Goal: Entertainment & Leisure: Consume media (video, audio)

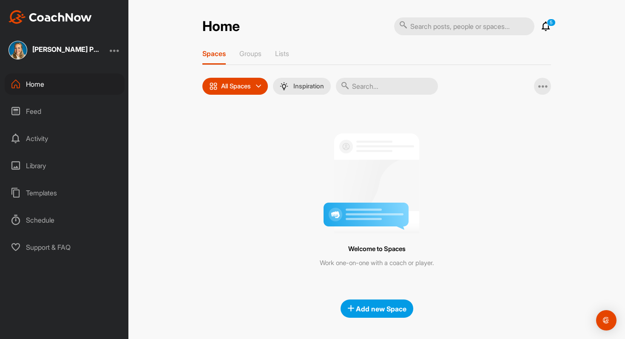
click at [424, 34] on input "text" at bounding box center [464, 26] width 140 height 18
type input "dominika"
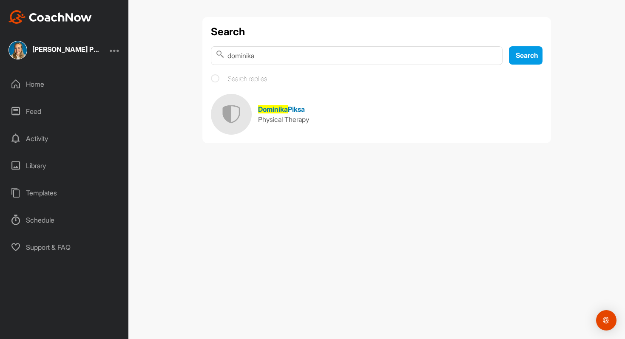
click at [268, 114] on div "Physical Therapy" at bounding box center [283, 119] width 51 height 10
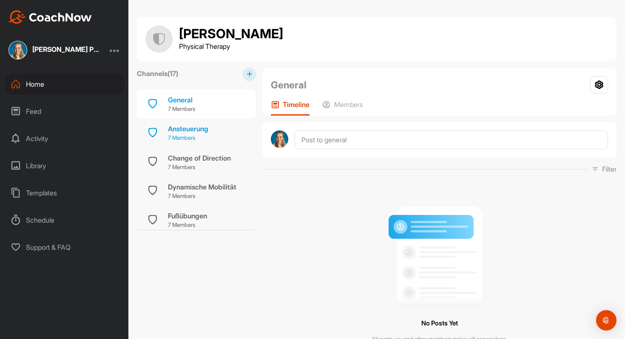
click at [201, 129] on div "Ansteuerung" at bounding box center [188, 129] width 40 height 10
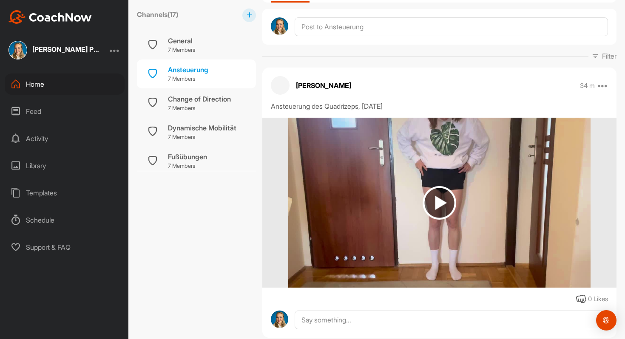
scroll to position [156, 0]
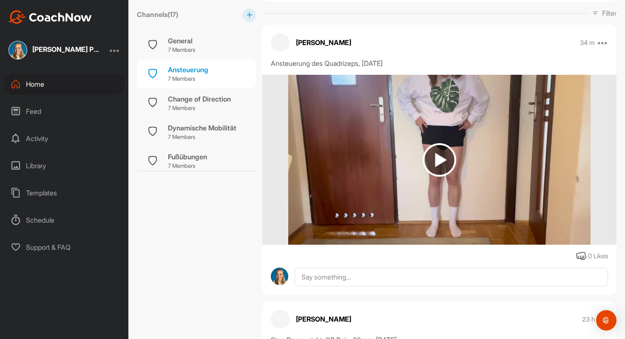
click at [448, 189] on img at bounding box center [439, 160] width 302 height 170
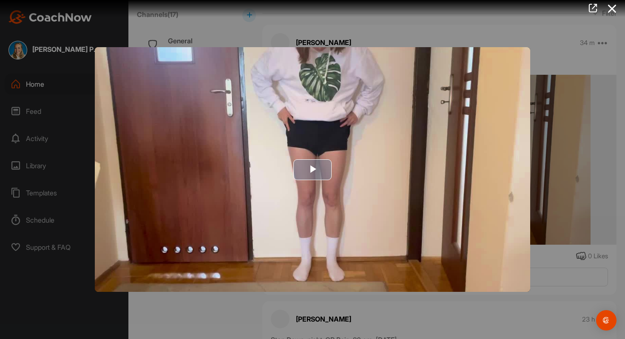
click at [320, 150] on img "Video Player" at bounding box center [312, 169] width 435 height 245
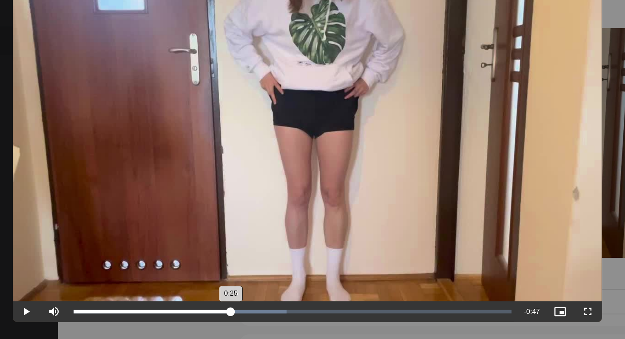
click at [256, 282] on div "Loaded : 48.62% 0:25 0:25" at bounding box center [302, 284] width 332 height 15
click at [151, 282] on div "Loaded : 48.62% 0:03 0:26" at bounding box center [302, 284] width 332 height 15
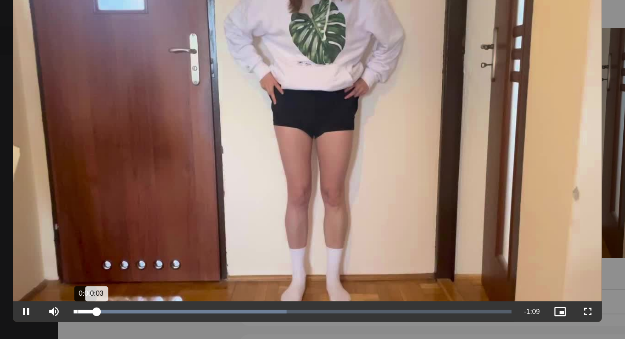
click at [142, 283] on div "Loaded : 48.62% 0:00 0:03" at bounding box center [302, 284] width 324 height 3
click at [139, 283] on div "Loaded : 48.62% 0:00 0:01" at bounding box center [302, 284] width 332 height 15
click at [213, 237] on video "Video Player" at bounding box center [312, 169] width 435 height 245
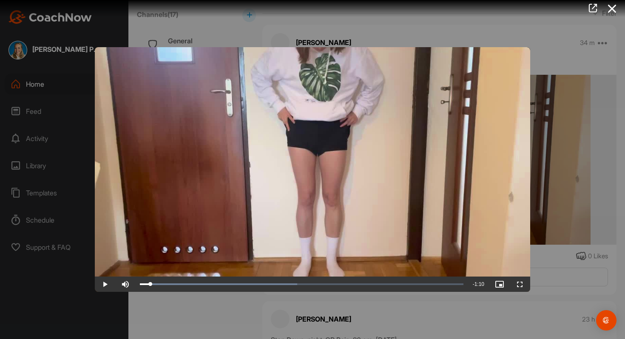
click at [524, 54] on video "Video Player" at bounding box center [312, 169] width 435 height 245
click at [561, 36] on div at bounding box center [312, 169] width 625 height 339
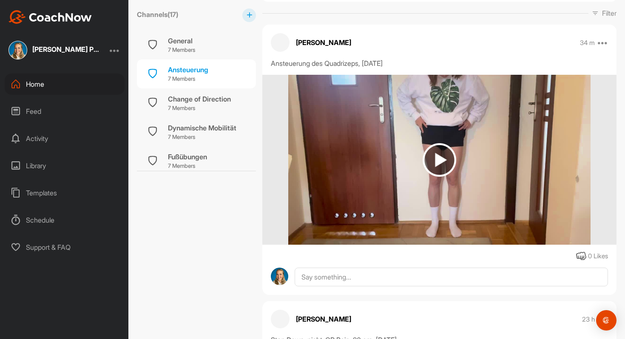
click at [75, 139] on div "Activity" at bounding box center [65, 138] width 120 height 21
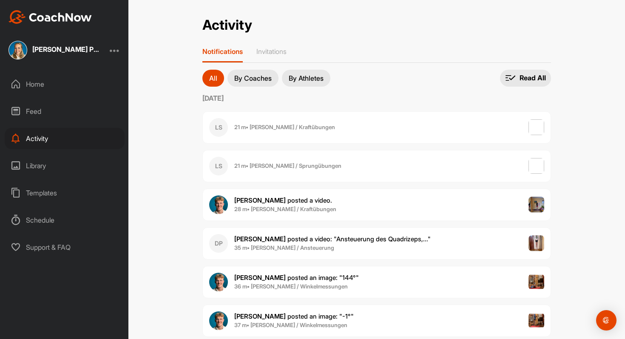
click at [264, 229] on div "DP [PERSON_NAME] posted a video : " Ansteuerung des Quadrizeps,... " 35 m • [PE…" at bounding box center [376, 243] width 349 height 32
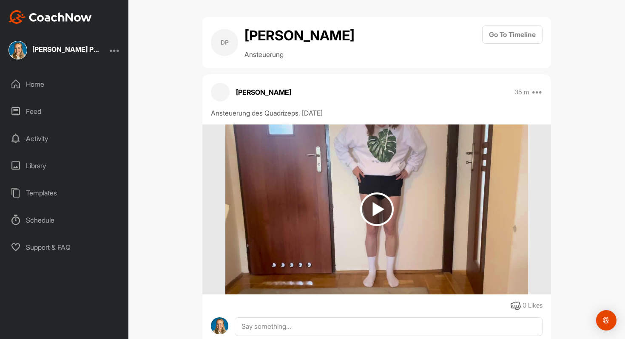
click at [370, 185] on img at bounding box center [376, 210] width 302 height 170
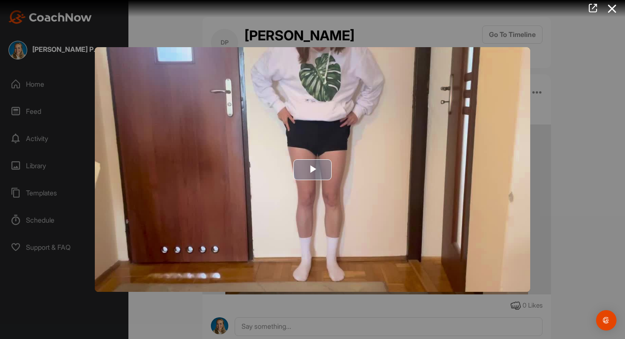
click at [312, 170] on span "Video Player" at bounding box center [312, 170] width 0 height 0
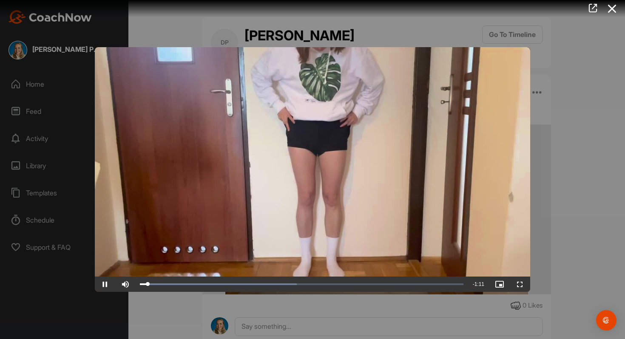
click at [286, 221] on video "Video Player" at bounding box center [312, 169] width 435 height 245
click at [332, 171] on video "Video Player" at bounding box center [312, 169] width 435 height 245
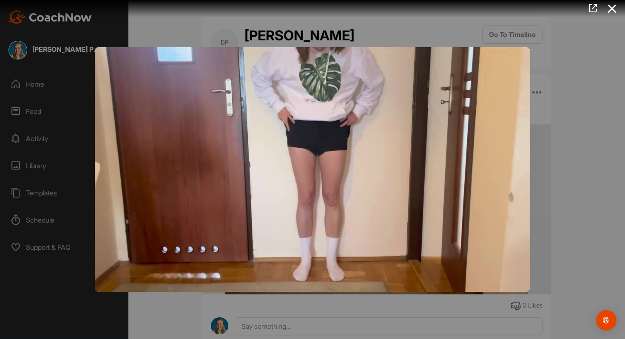
click at [332, 171] on video "Video Player" at bounding box center [312, 169] width 435 height 245
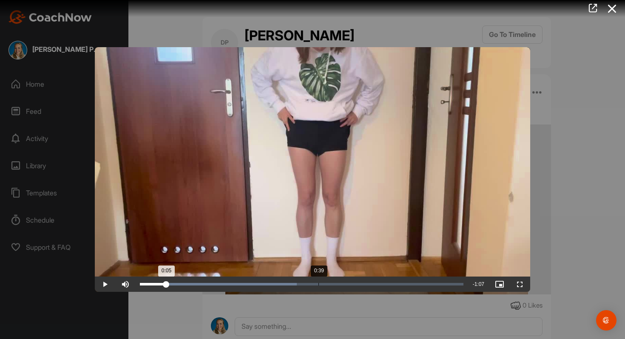
click at [318, 287] on div "Loaded : 48.56% 0:39 0:05" at bounding box center [302, 284] width 332 height 15
click at [305, 187] on video "Video Player" at bounding box center [312, 169] width 435 height 245
click at [255, 191] on video "Video Player" at bounding box center [312, 169] width 435 height 245
click at [311, 214] on video "Video Player" at bounding box center [312, 169] width 435 height 245
click at [379, 283] on div "Loaded : 79.27% 0:53 0:53" at bounding box center [302, 284] width 332 height 15
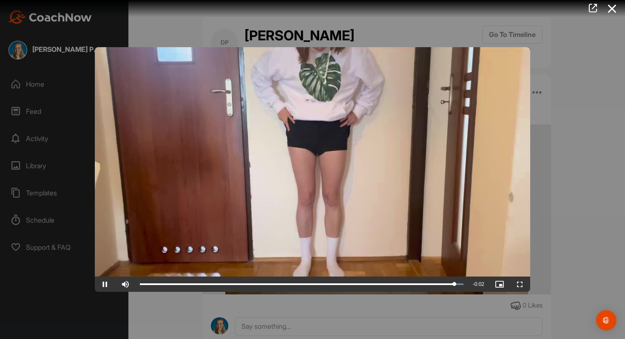
click at [577, 127] on div at bounding box center [312, 169] width 625 height 339
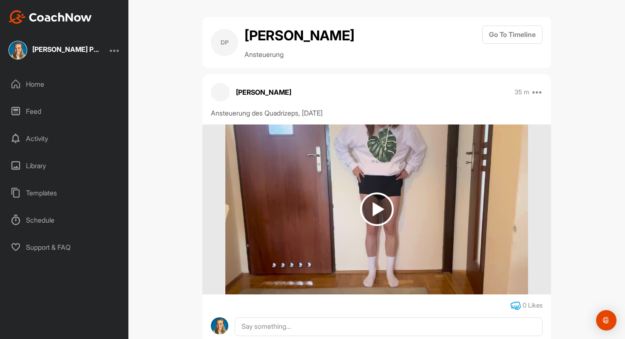
click at [517, 304] on icon at bounding box center [516, 306] width 10 height 10
